Goal: Download file/media

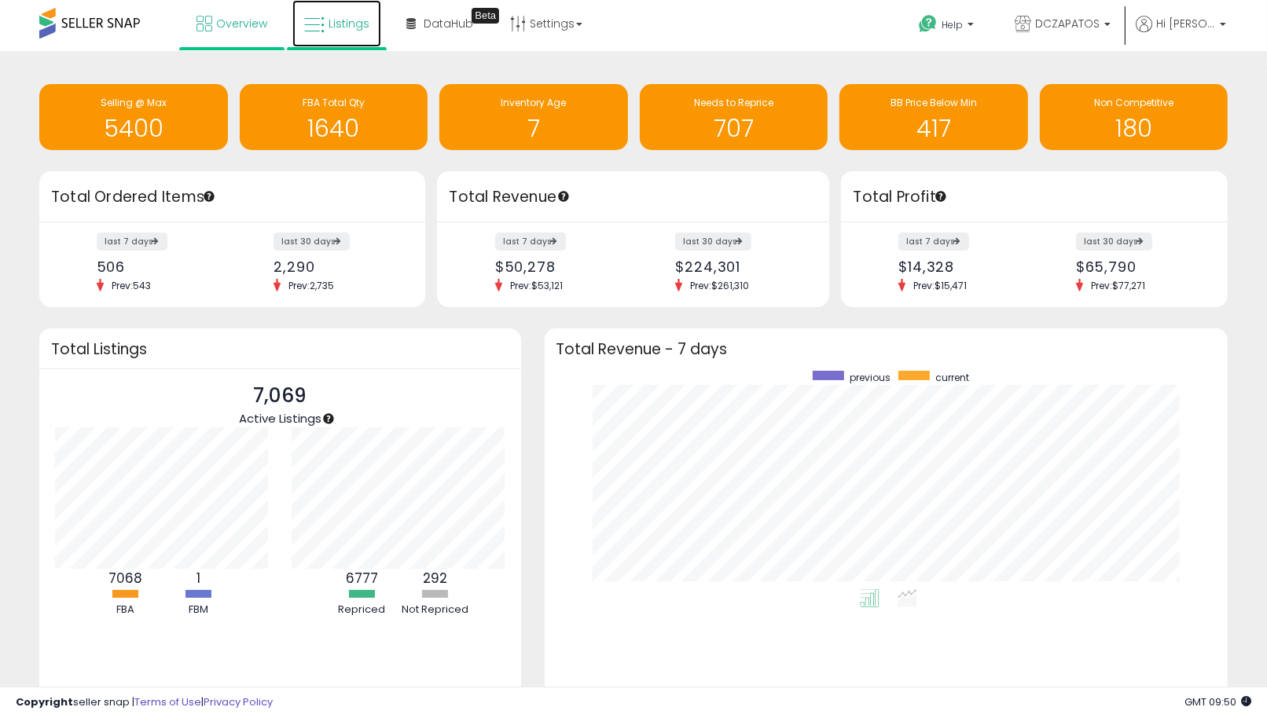
click at [332, 24] on span "Listings" at bounding box center [349, 24] width 41 height 16
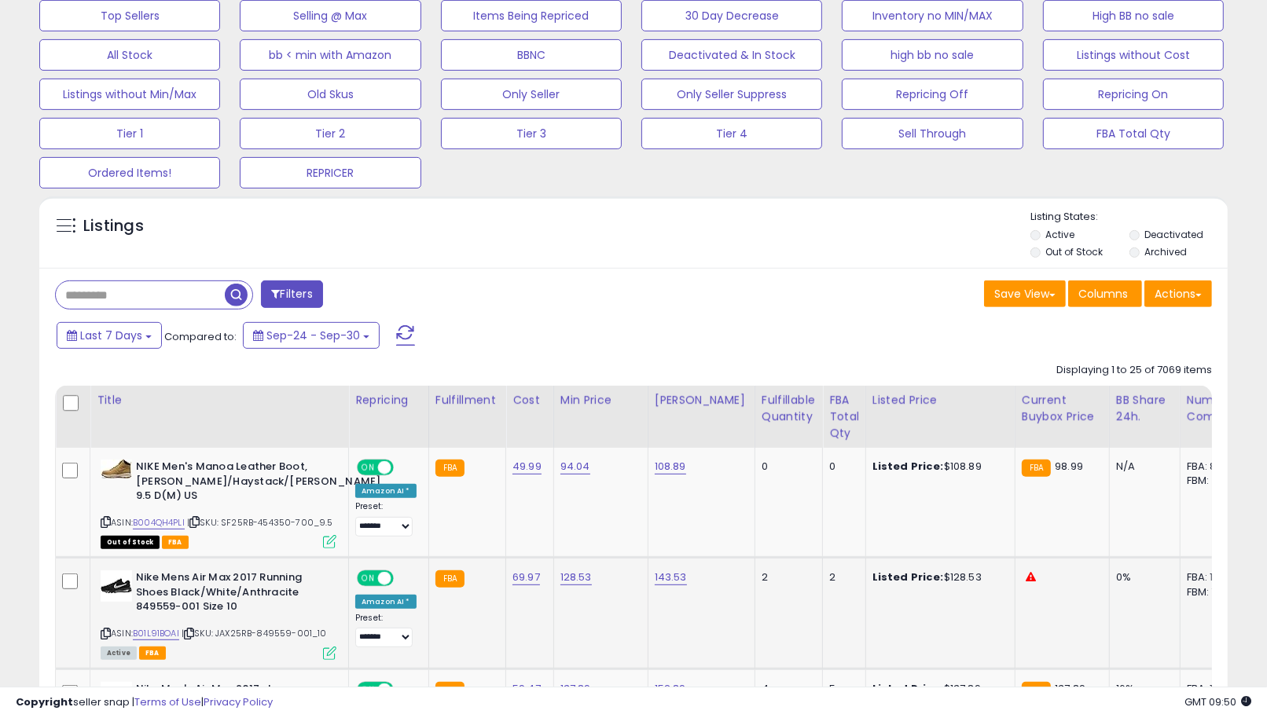
scroll to position [611, 0]
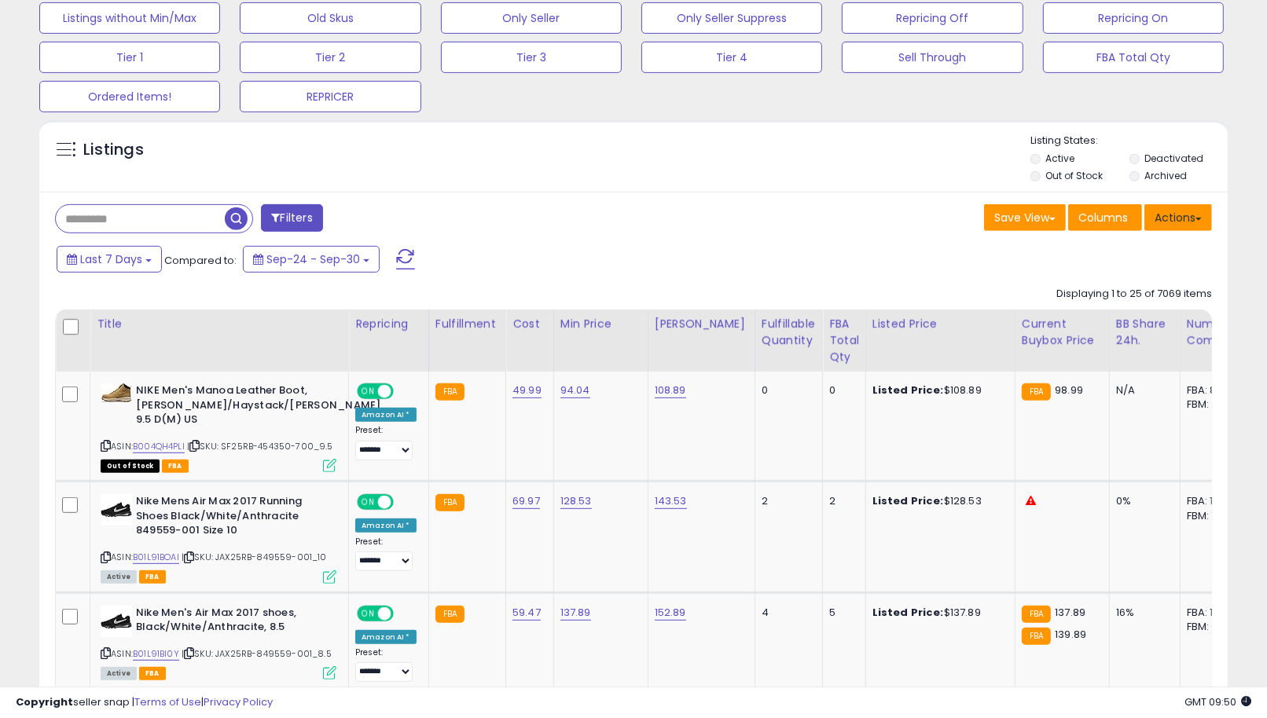
click at [1199, 224] on button "Actions" at bounding box center [1178, 217] width 68 height 27
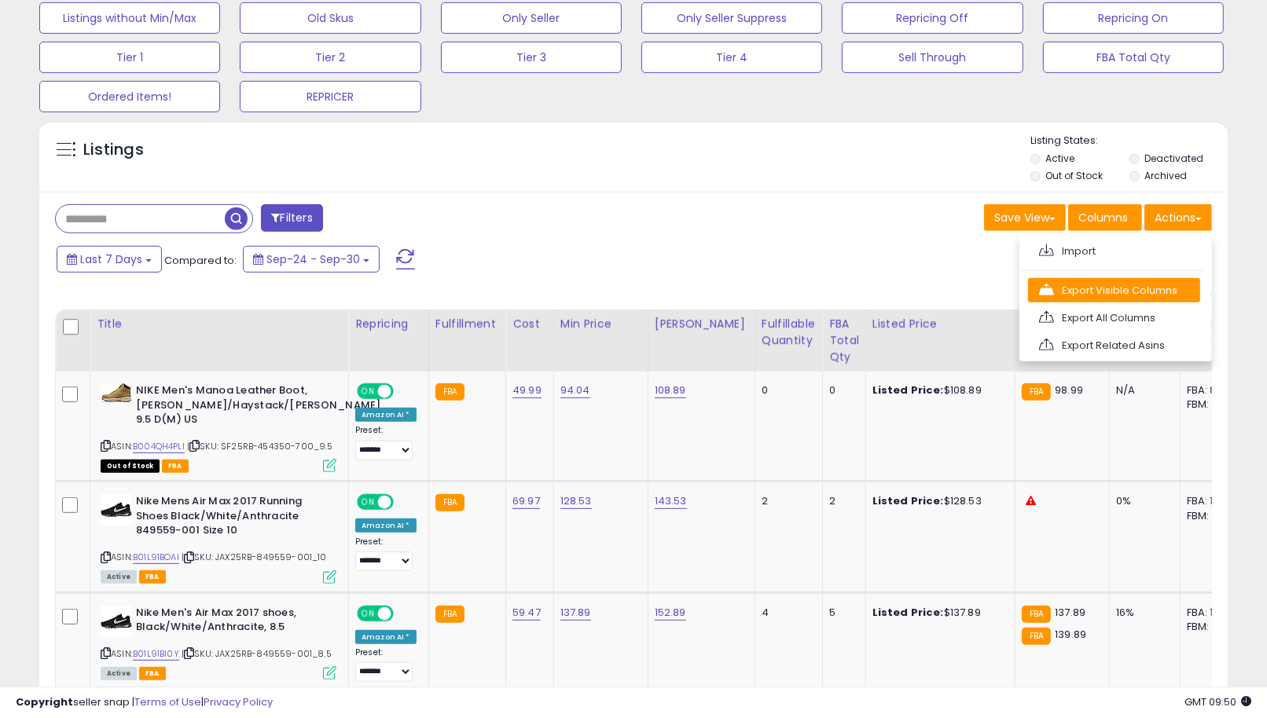
click at [1164, 279] on link "Export Visible Columns" at bounding box center [1114, 290] width 172 height 24
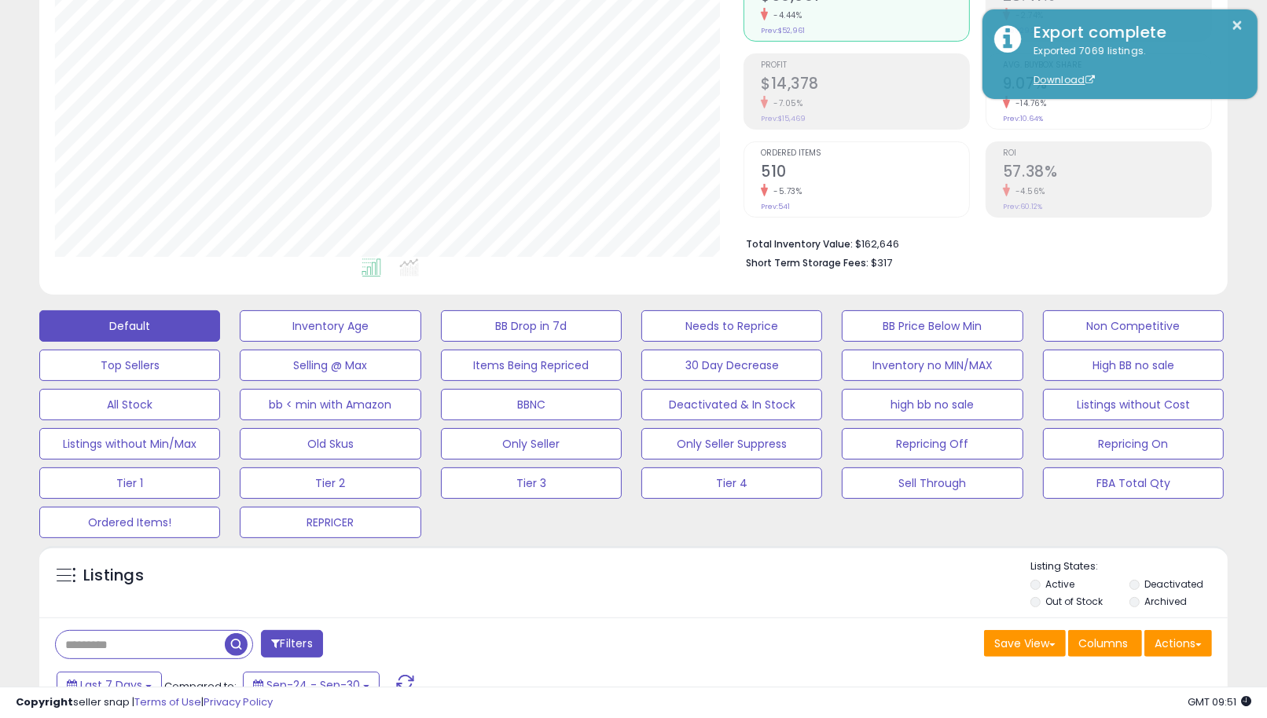
scroll to position [0, 0]
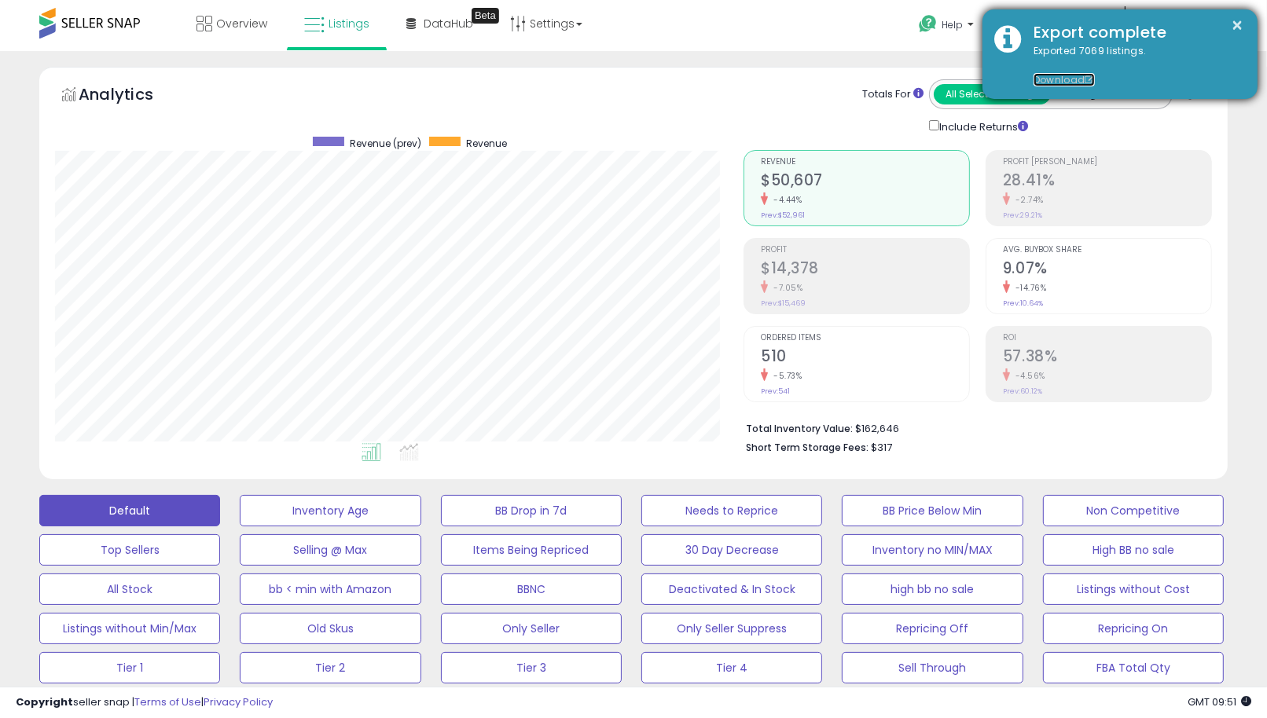
click at [1073, 77] on link "Download" at bounding box center [1064, 79] width 61 height 13
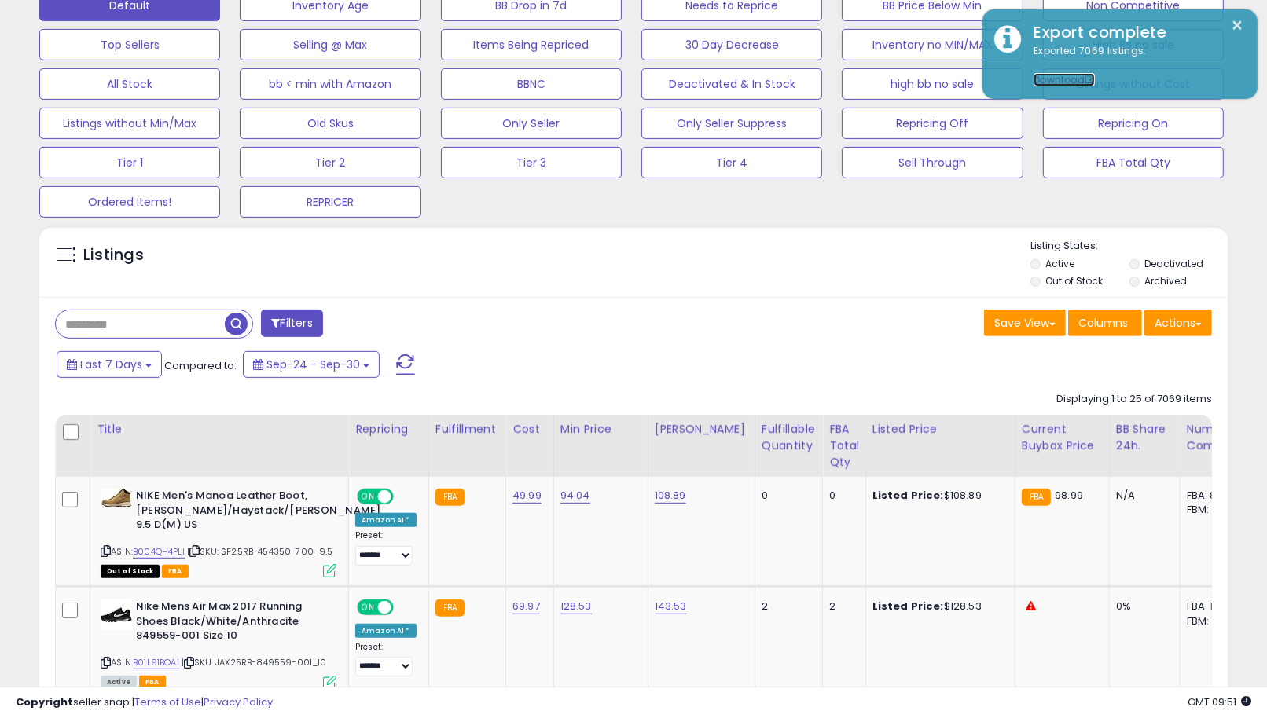
scroll to position [523, 0]
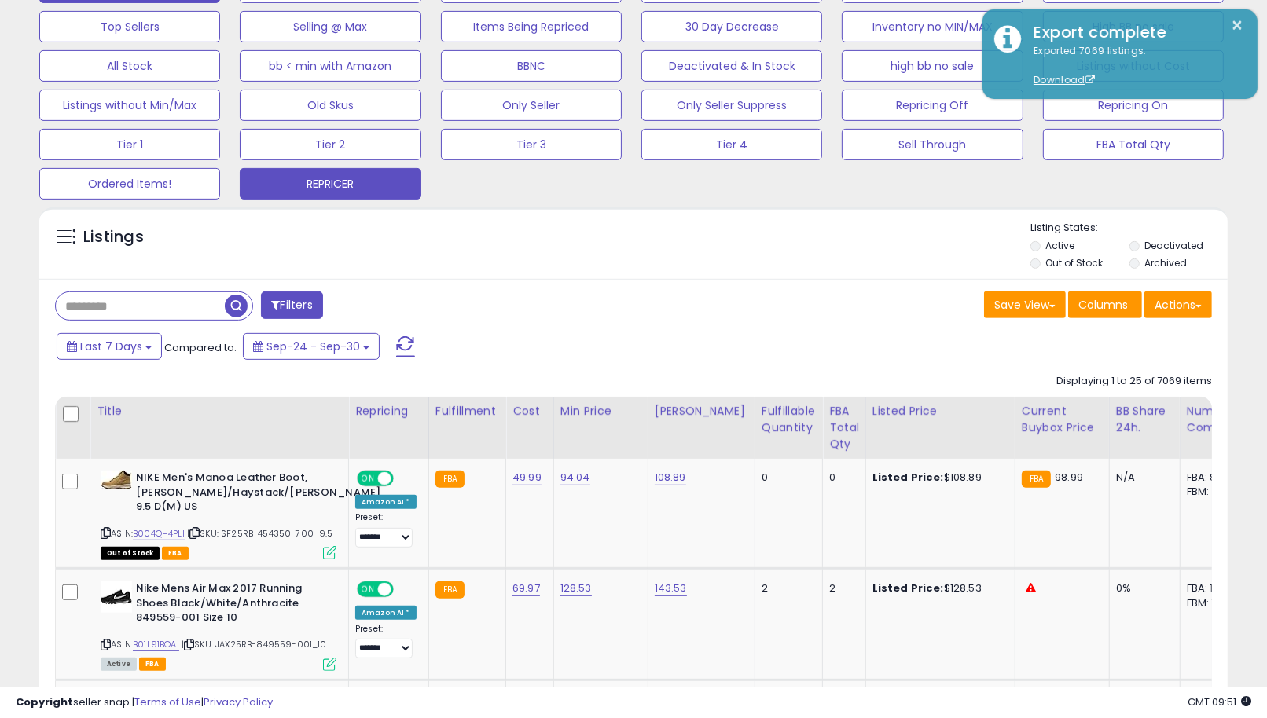
click at [334, 178] on button "REPRICER" at bounding box center [330, 183] width 181 height 31
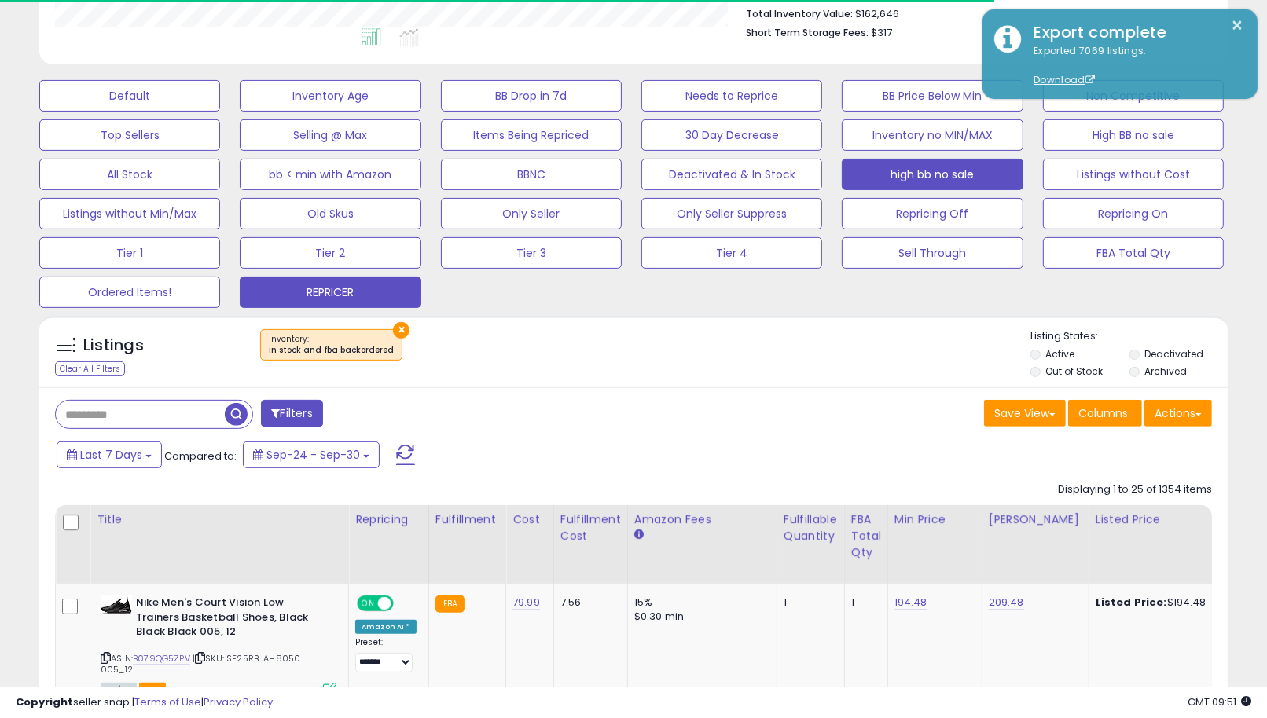
scroll to position [785636, 785269]
click at [1170, 409] on button "Actions" at bounding box center [1178, 413] width 68 height 27
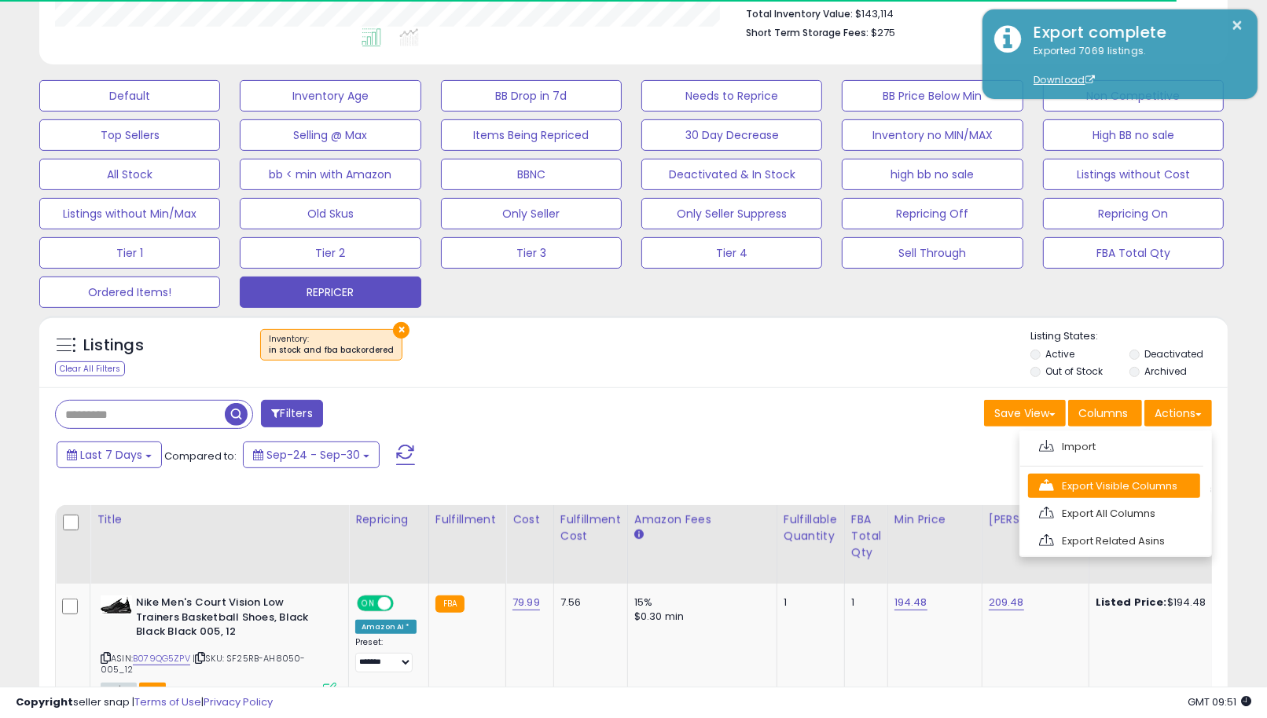
click at [1166, 483] on link "Export Visible Columns" at bounding box center [1114, 486] width 172 height 24
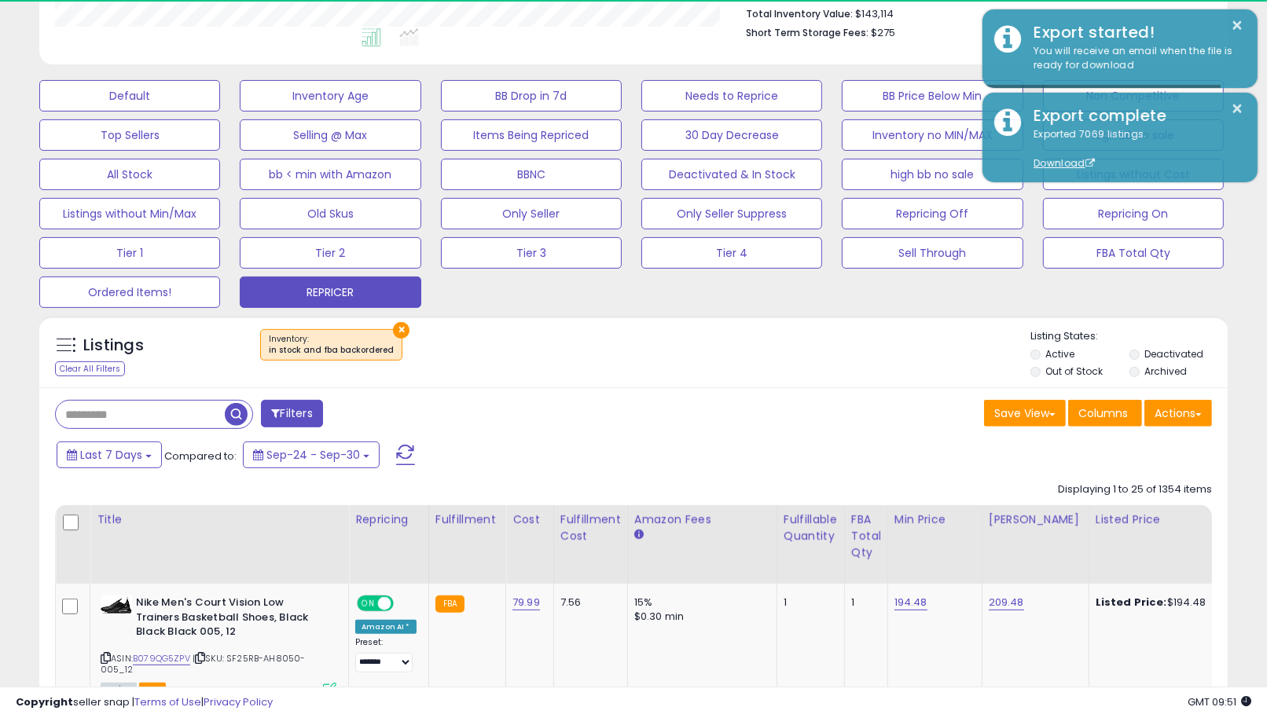
scroll to position [322, 688]
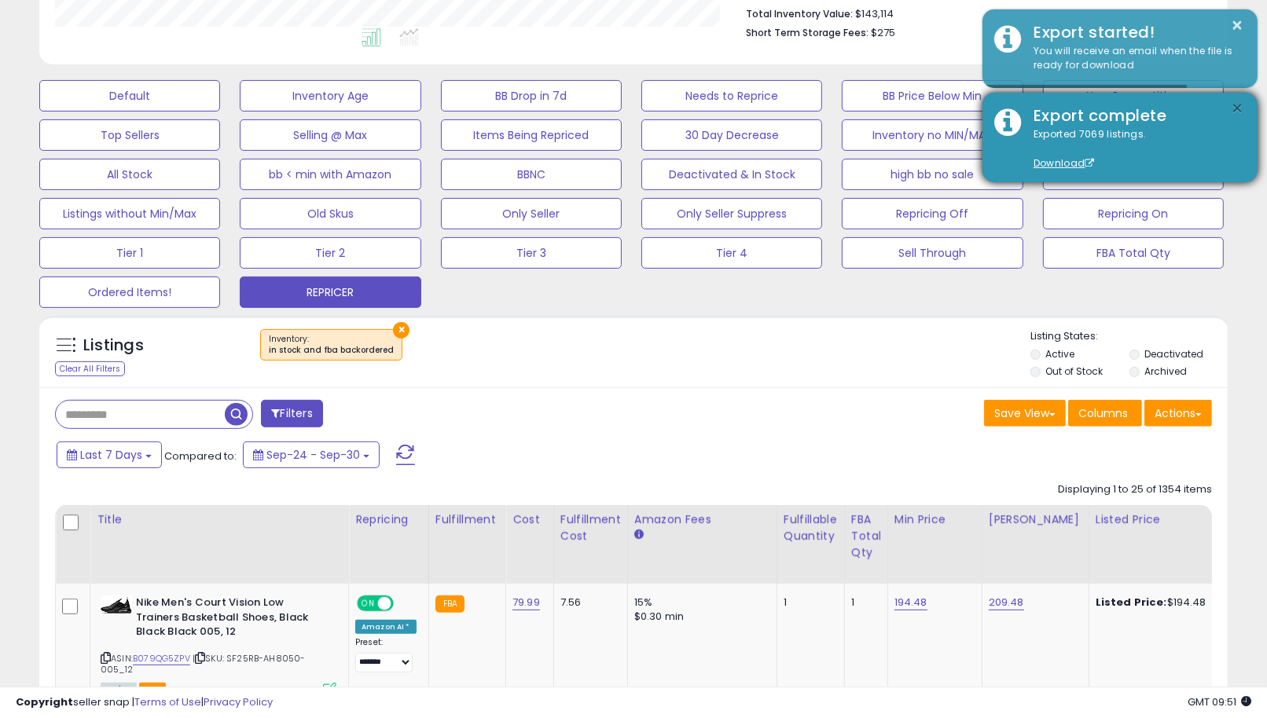
click at [1235, 105] on button "×" at bounding box center [1238, 109] width 13 height 20
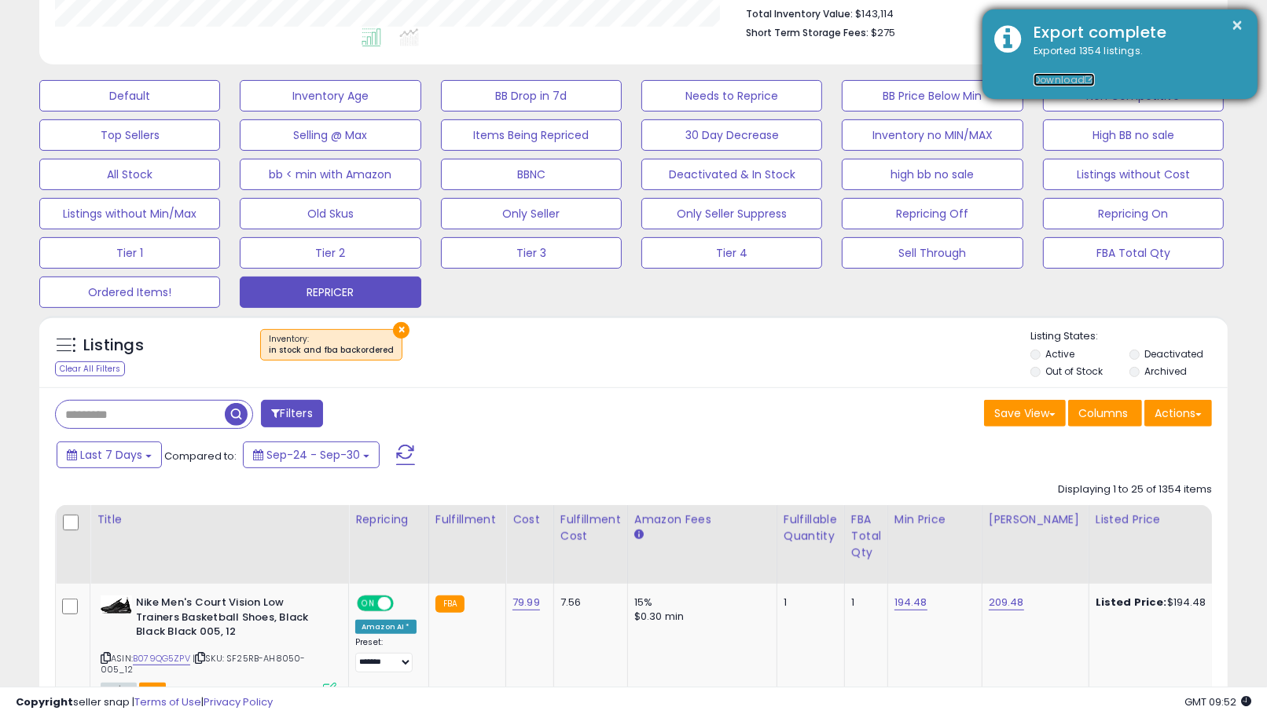
click at [1059, 75] on link "Download" at bounding box center [1064, 79] width 61 height 13
